Goal: Navigation & Orientation: Find specific page/section

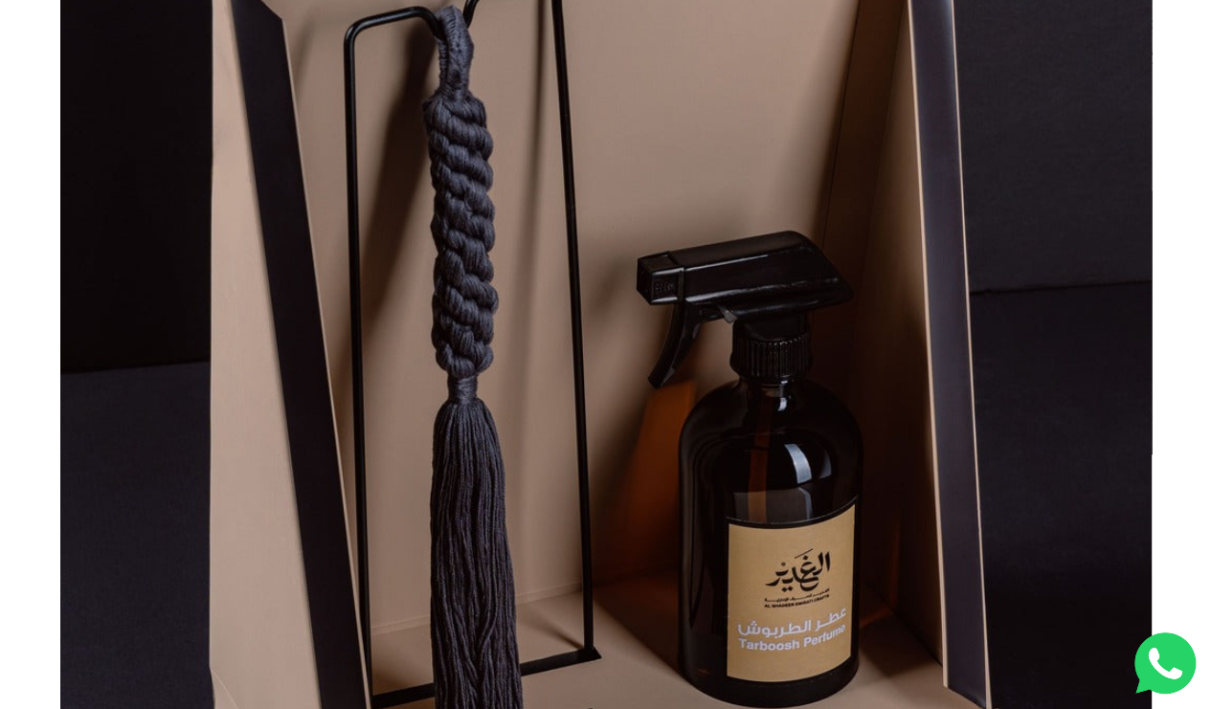
scroll to position [547, 0]
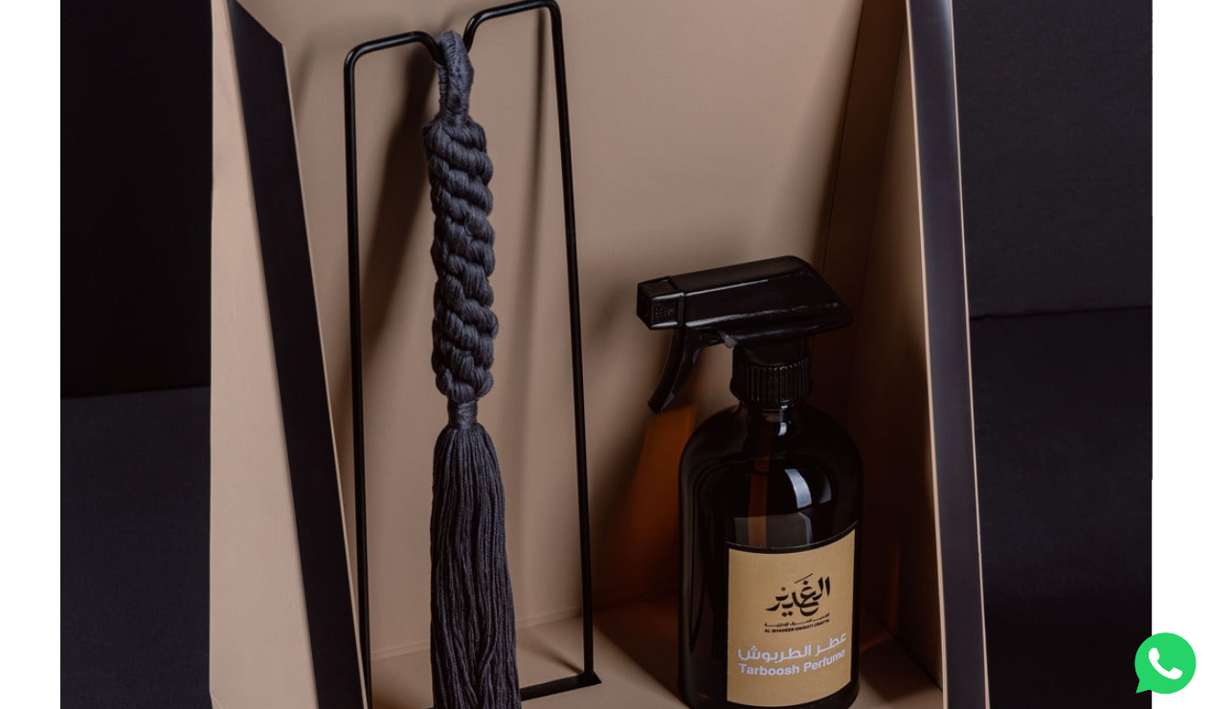
click at [1105, 412] on img at bounding box center [605, 387] width 1091 height 1454
click at [1113, 381] on button "Next" at bounding box center [1094, 389] width 38 height 38
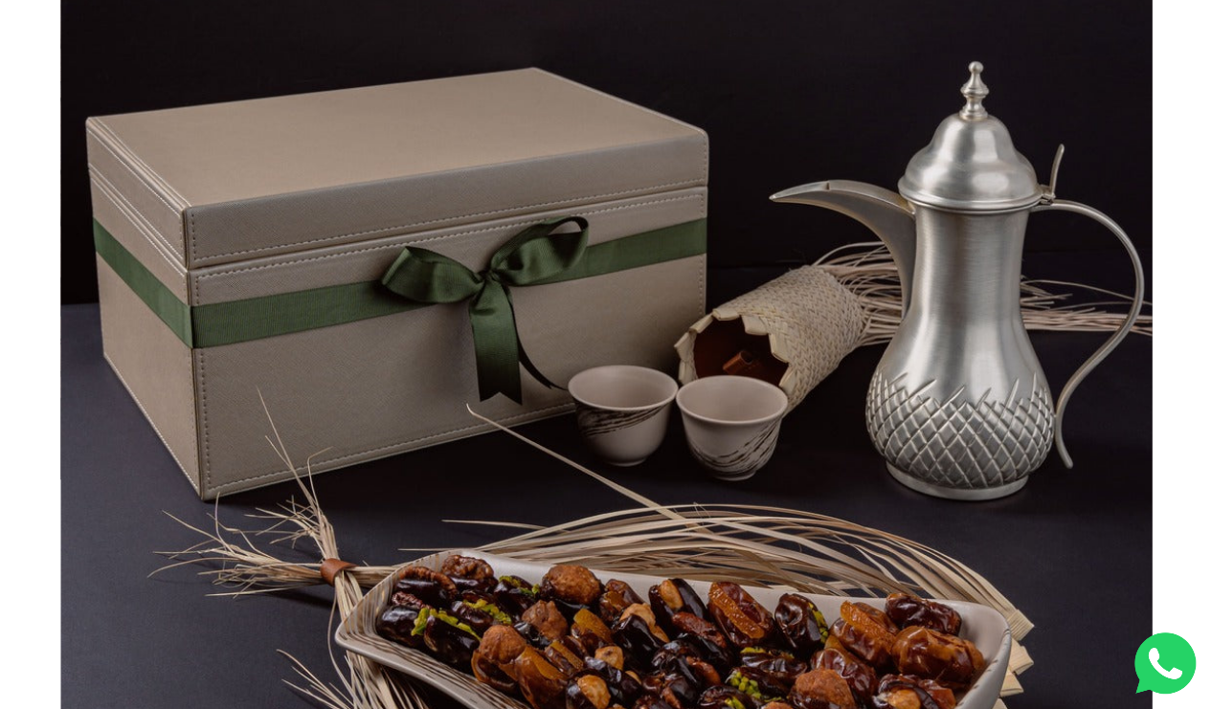
click at [1103, 402] on button "Next" at bounding box center [1094, 389] width 38 height 38
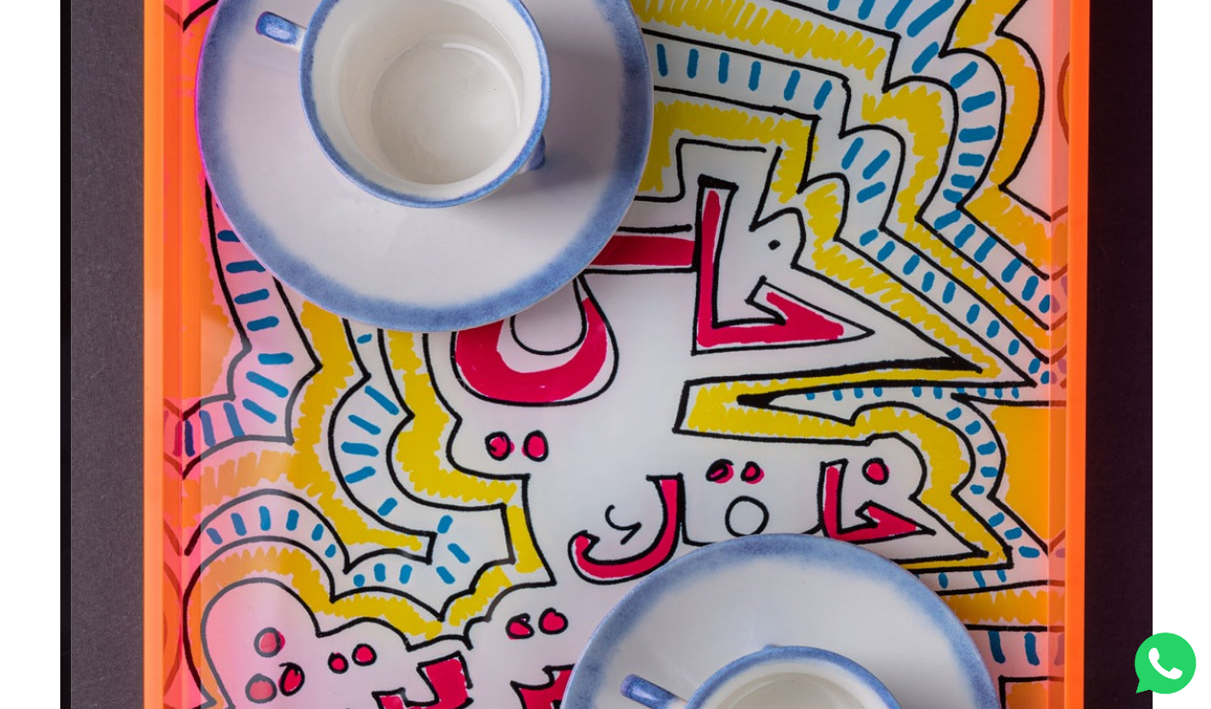
scroll to position [0, 7638]
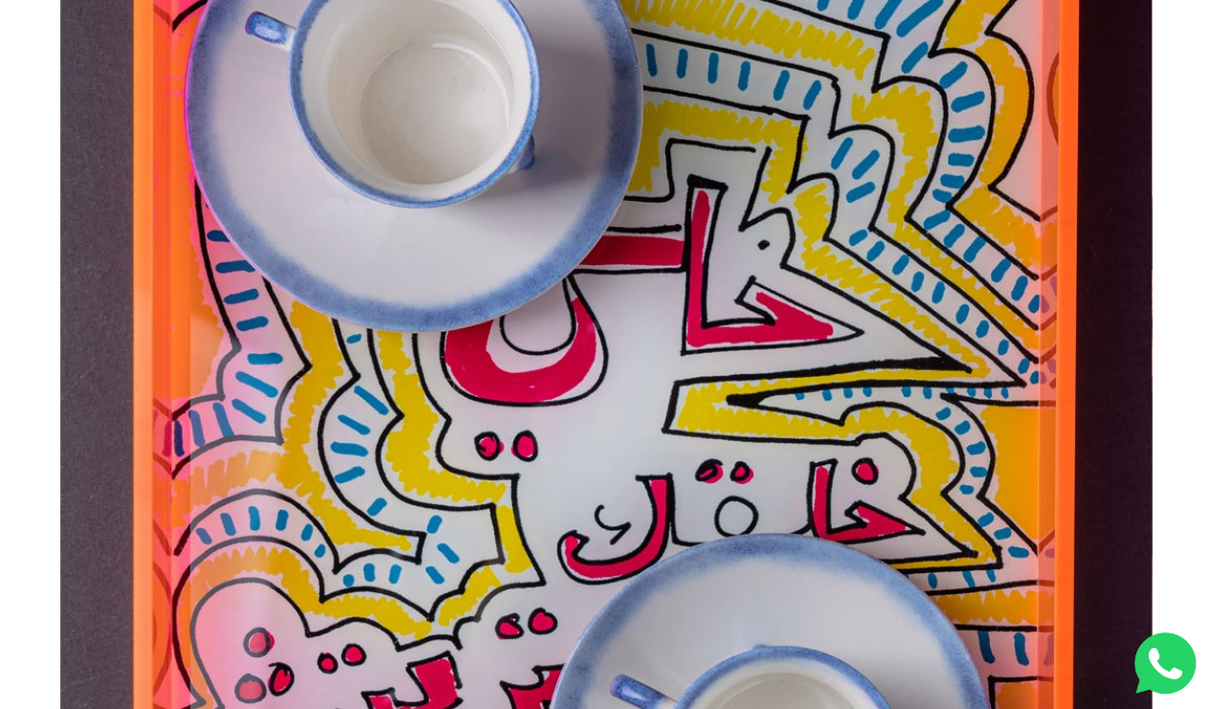
click at [1106, 386] on img at bounding box center [605, 413] width 1091 height 1460
click at [1105, 393] on button "Next" at bounding box center [1094, 412] width 38 height 38
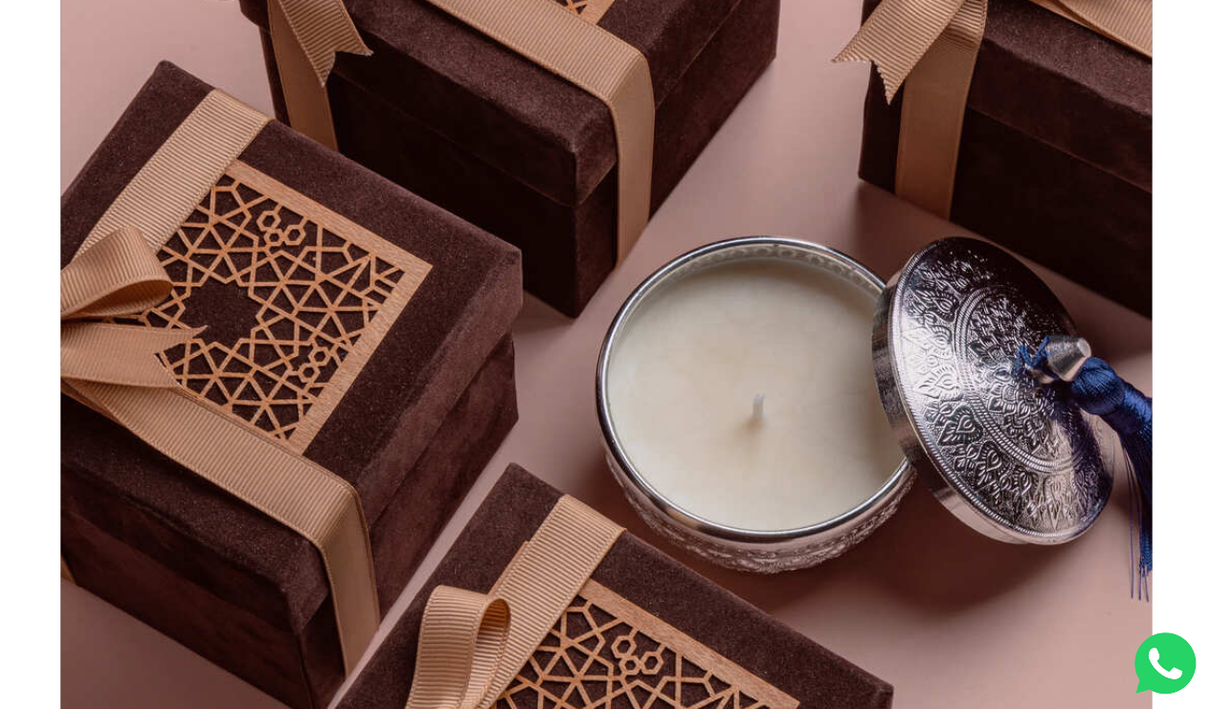
click at [1113, 405] on button "Next" at bounding box center [1094, 412] width 38 height 38
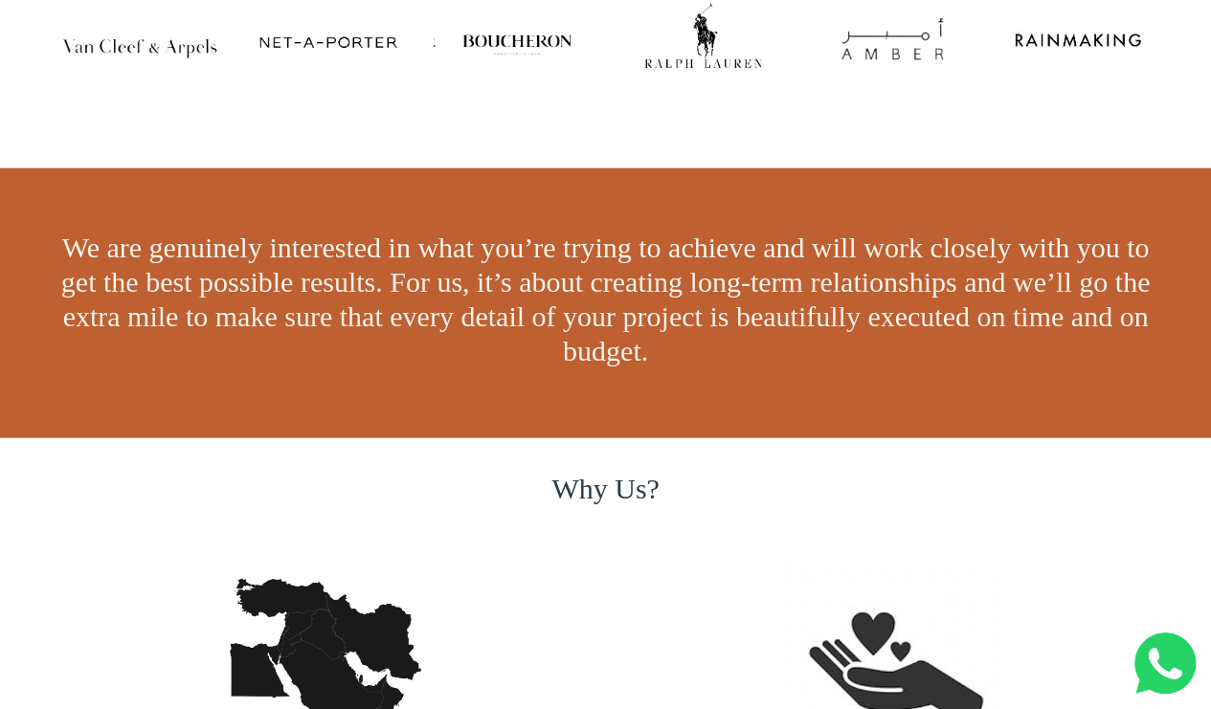
scroll to position [0, 0]
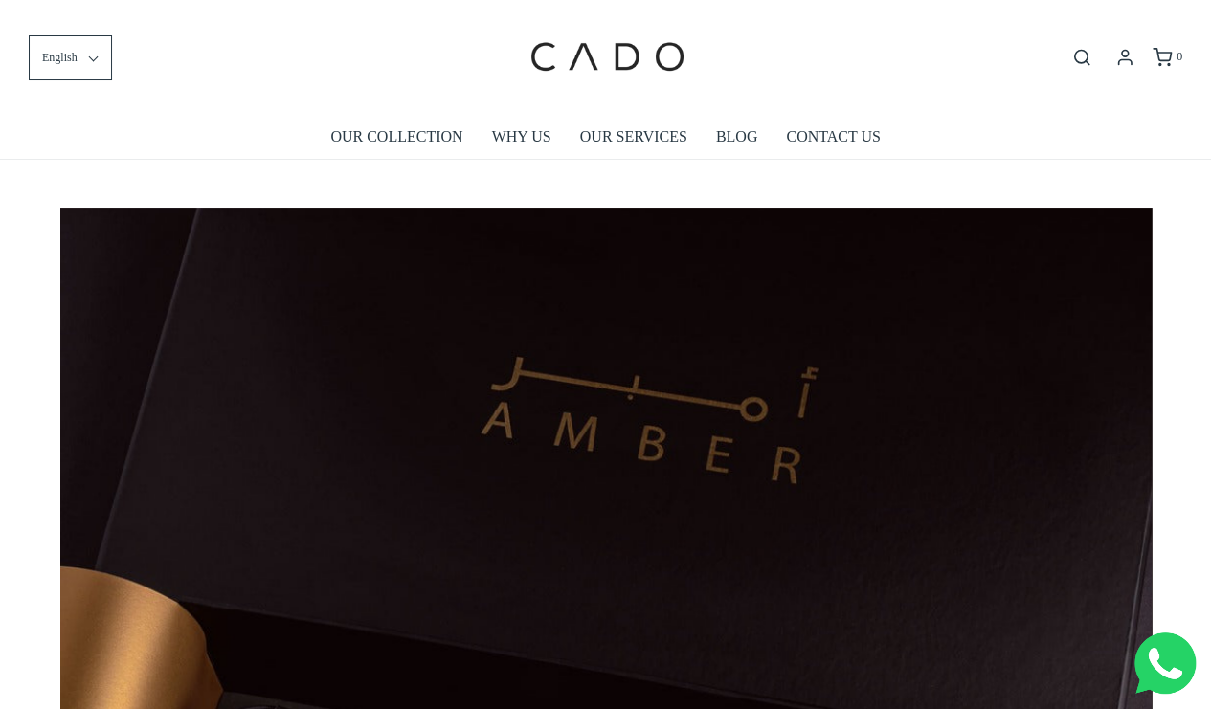
click at [637, 139] on link "OUR SERVICES" at bounding box center [633, 137] width 107 height 44
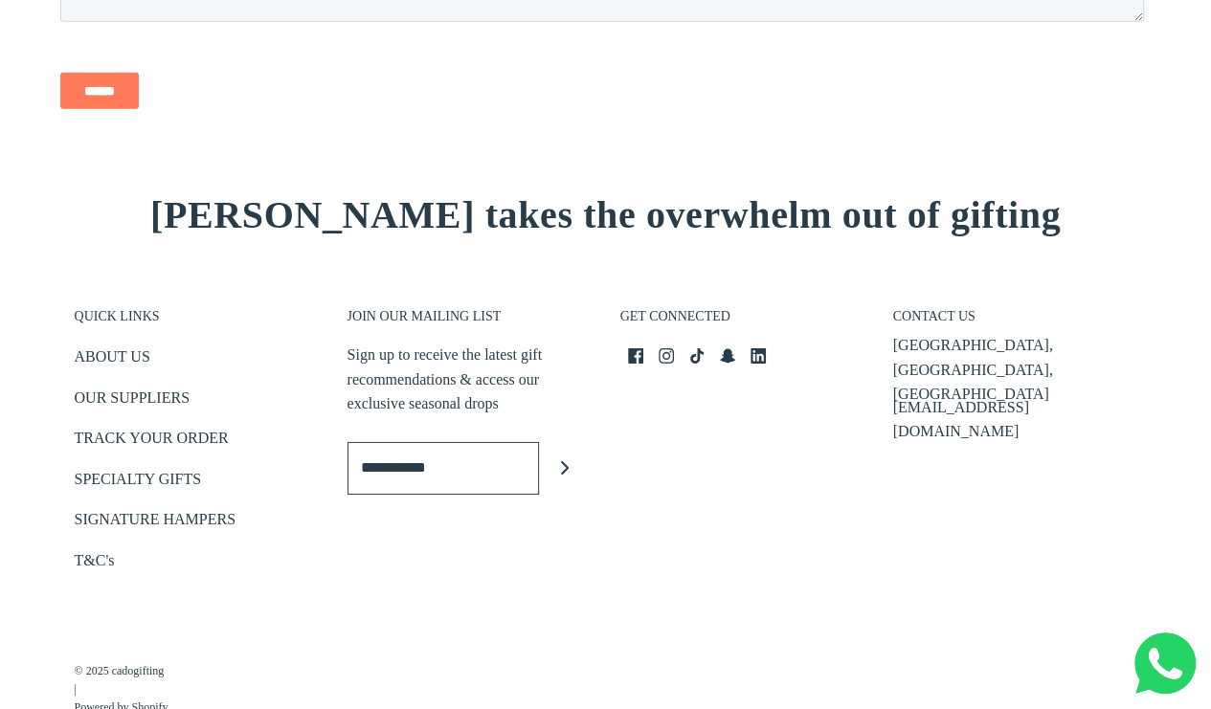
scroll to position [3011, 0]
